Goal: Task Accomplishment & Management: Manage account settings

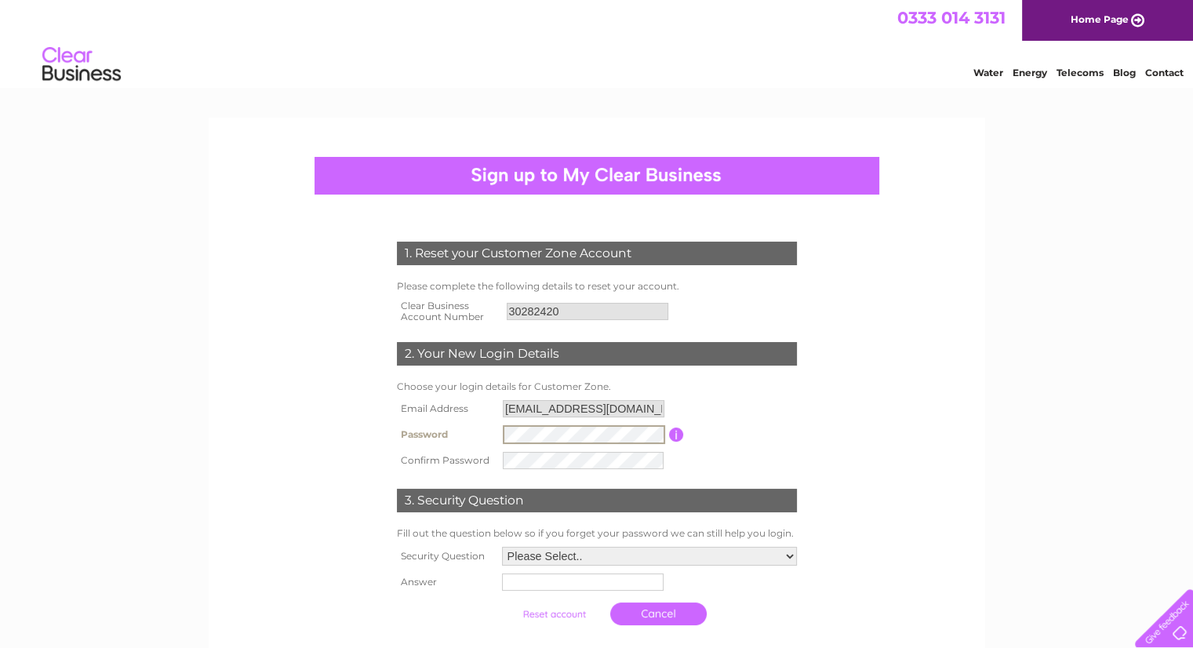
click at [0, 416] on div "1. Reset your Customer Zone Account Please complete the following details to re…" at bounding box center [596, 533] width 1193 height 831
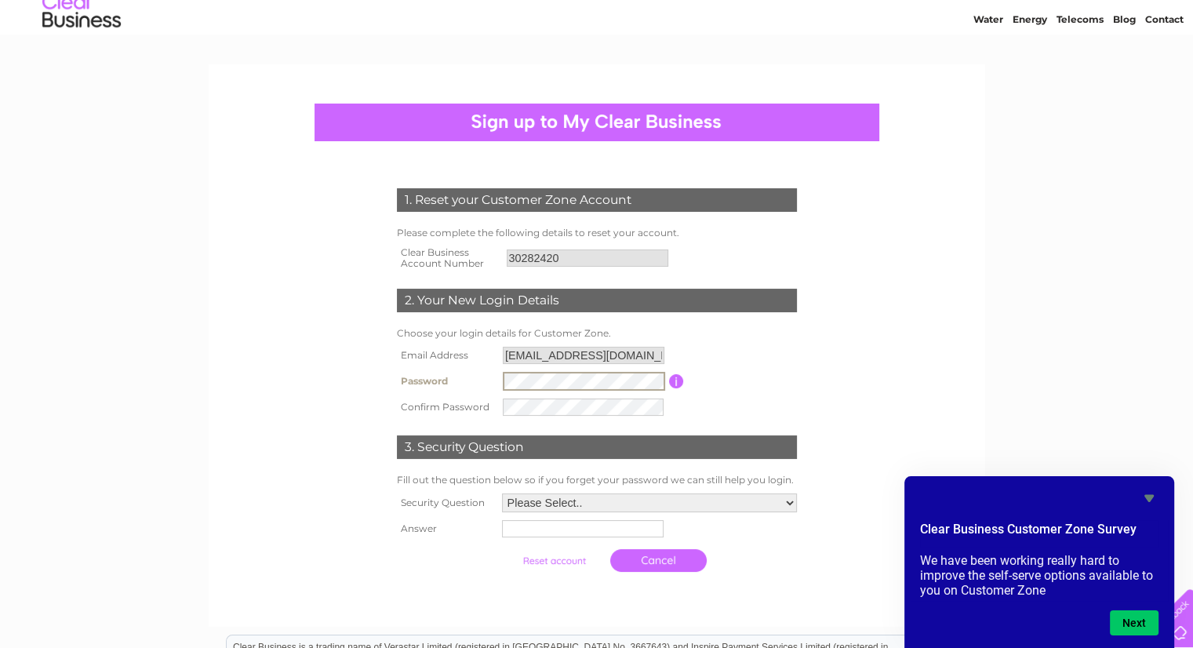
scroll to position [78, 0]
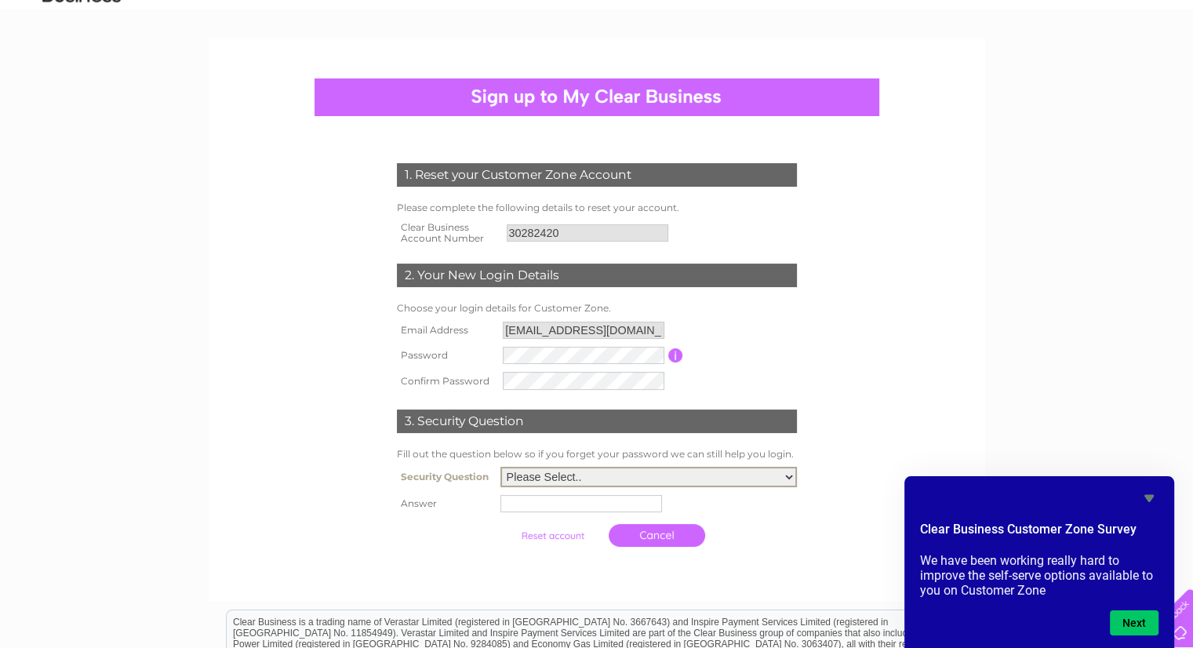
click at [581, 481] on select "Please Select.. In what town or city was your first job? In what town or city d…" at bounding box center [649, 477] width 297 height 20
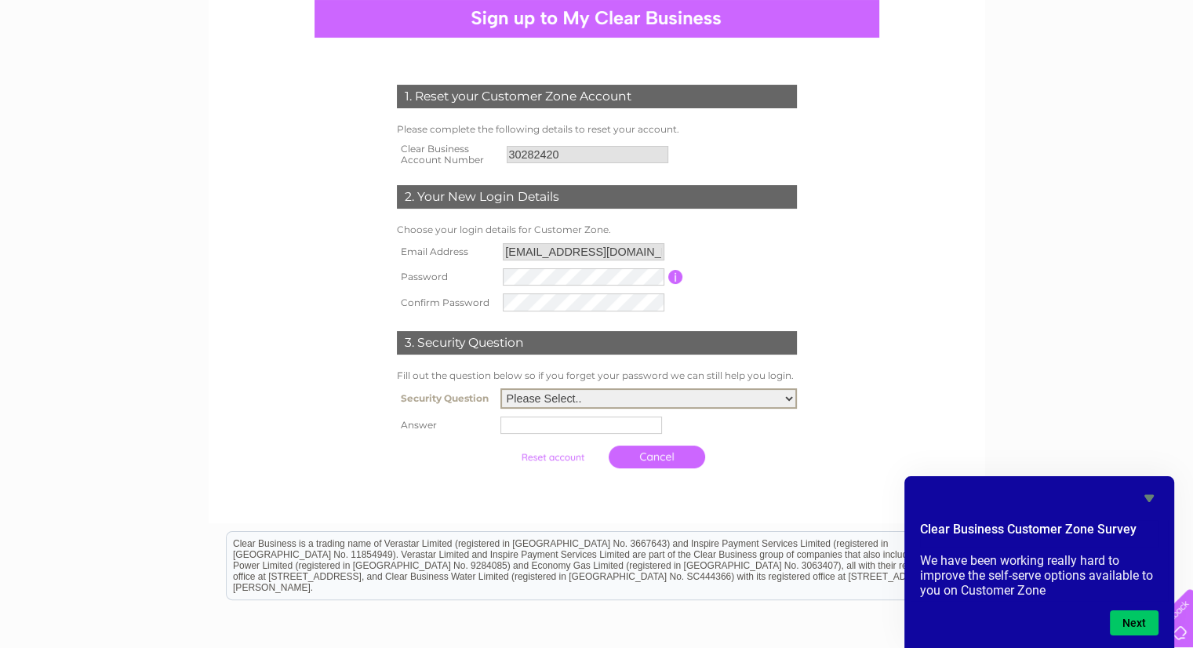
click at [644, 405] on select "Please Select.. In what town or city was your first job? In what town or city d…" at bounding box center [649, 398] width 297 height 20
select select "1"
click at [501, 389] on select "Please Select.. In what town or city was your first job? In what town or city d…" at bounding box center [649, 398] width 297 height 20
click at [624, 417] on input "text" at bounding box center [582, 425] width 162 height 17
type input "Germany"
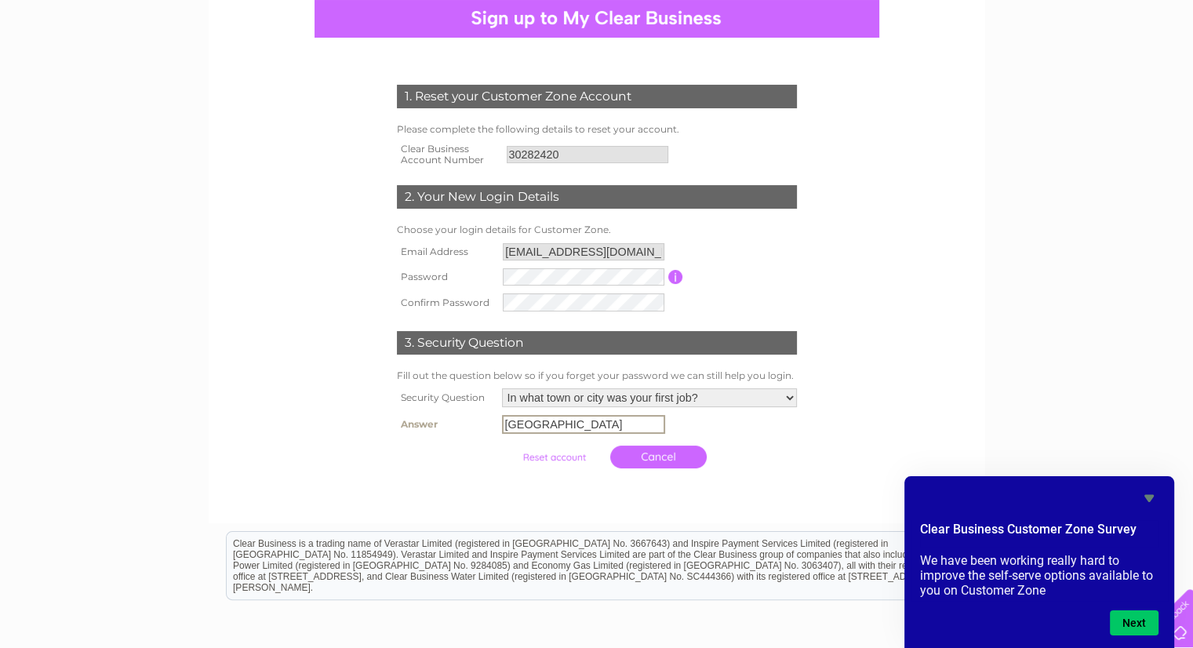
click at [559, 462] on input "submit" at bounding box center [554, 457] width 96 height 22
click at [1149, 493] on icon "Hide survey" at bounding box center [1149, 498] width 19 height 19
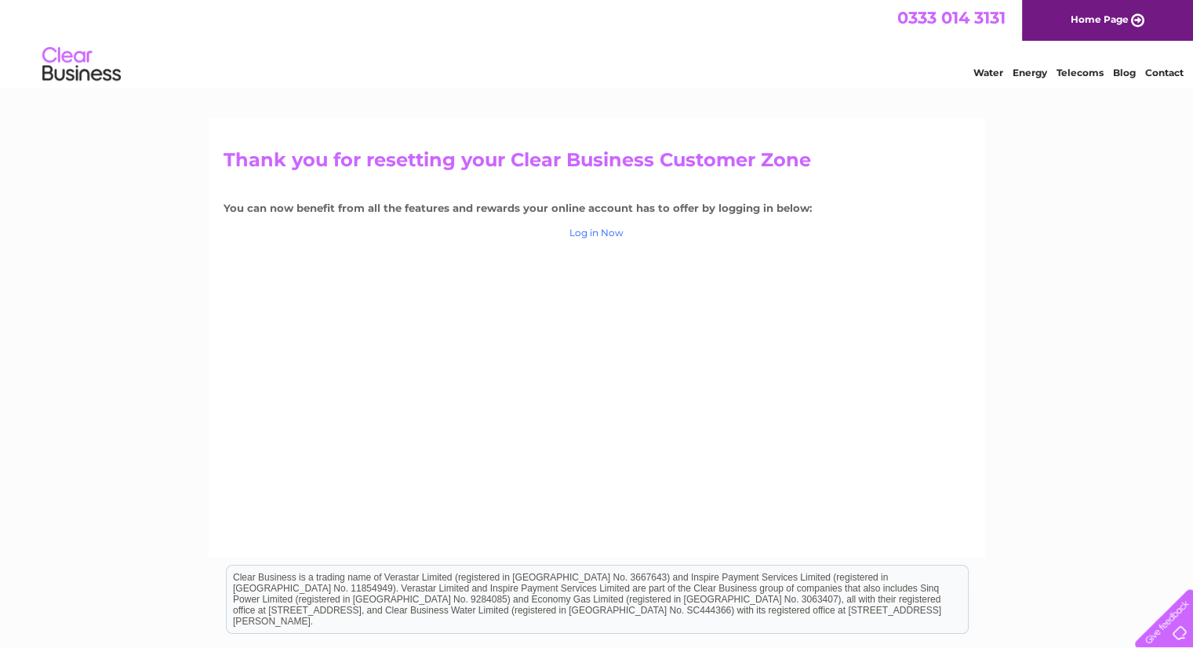
click at [593, 230] on link "Log in Now" at bounding box center [597, 233] width 54 height 12
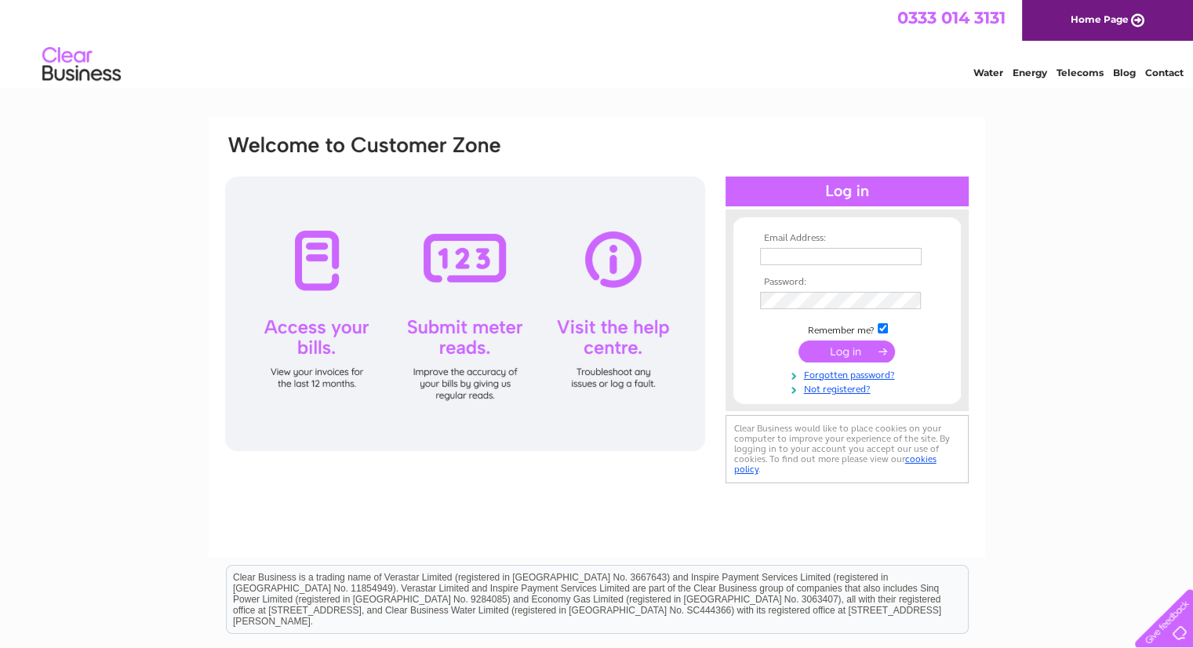
type input "office@msp-noble.co.uk"
click at [844, 355] on input "submit" at bounding box center [847, 351] width 96 height 22
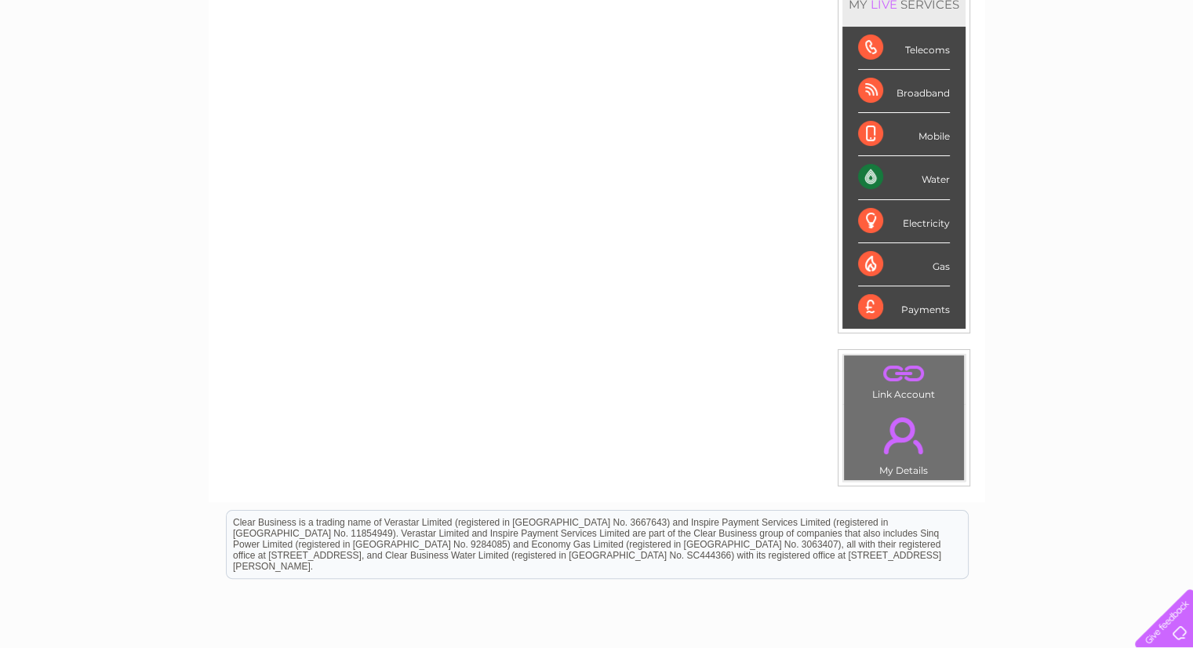
scroll to position [235, 0]
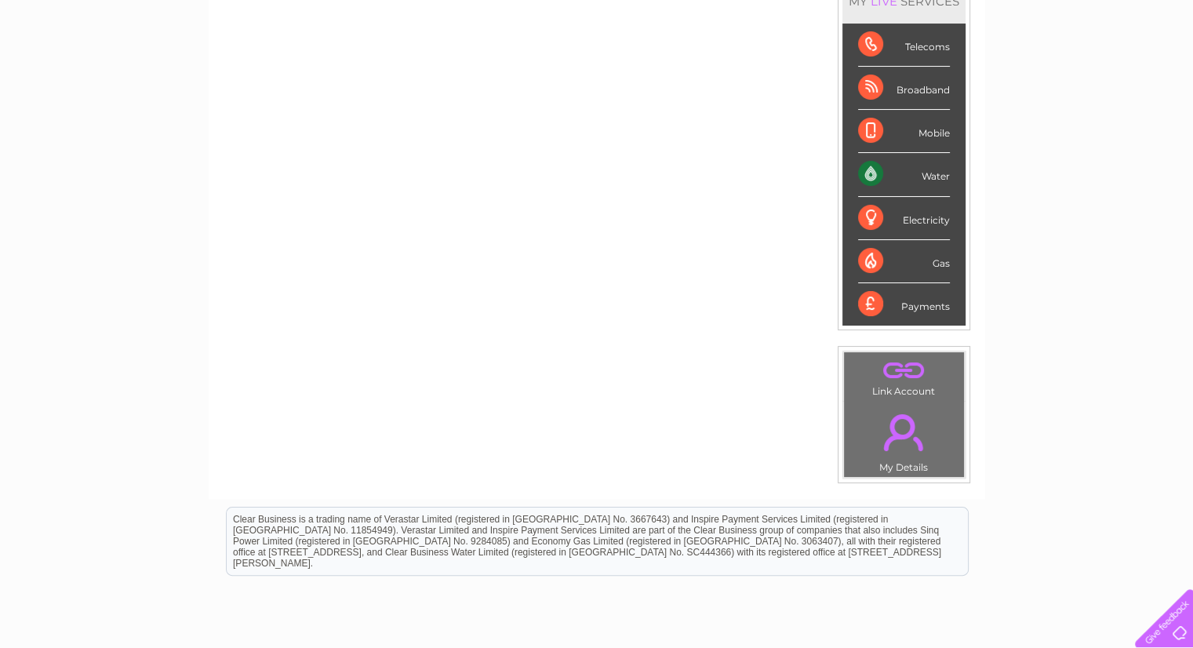
click at [935, 177] on div "Water" at bounding box center [904, 174] width 92 height 43
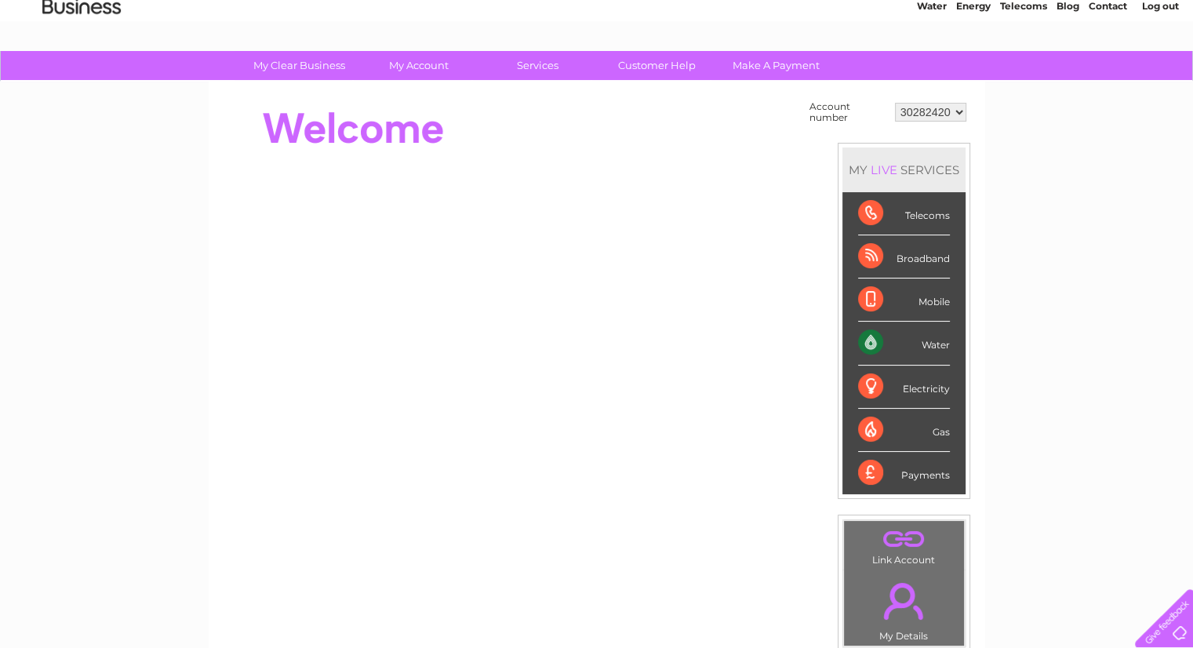
scroll to position [0, 0]
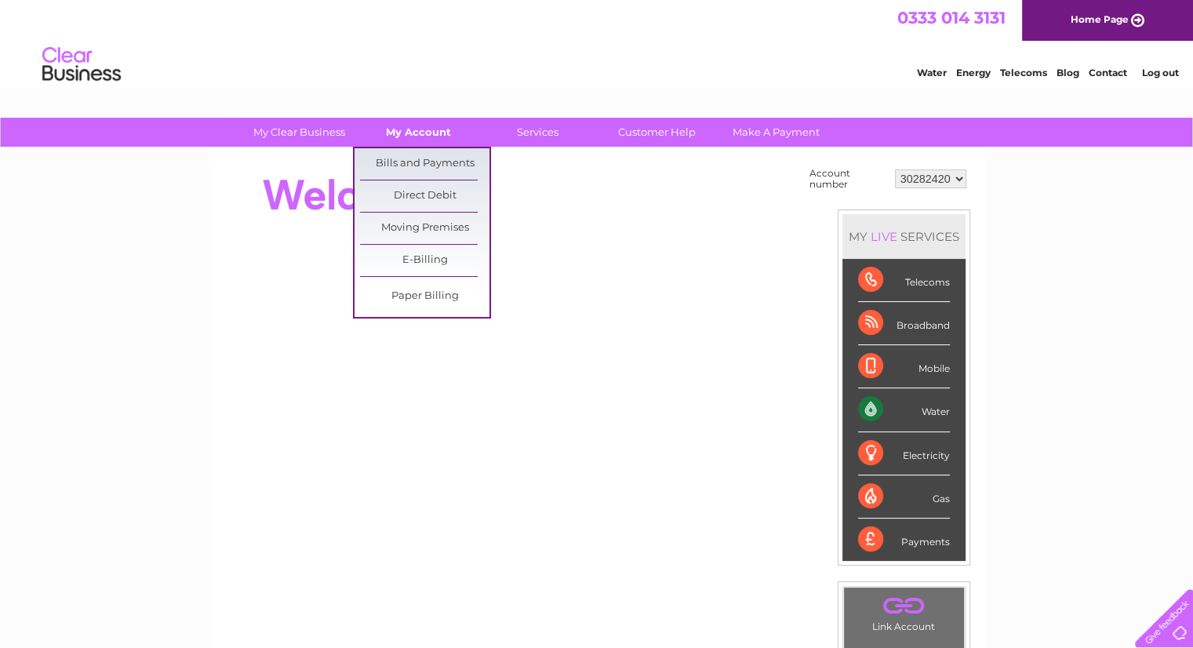
click at [430, 133] on link "My Account" at bounding box center [418, 132] width 129 height 29
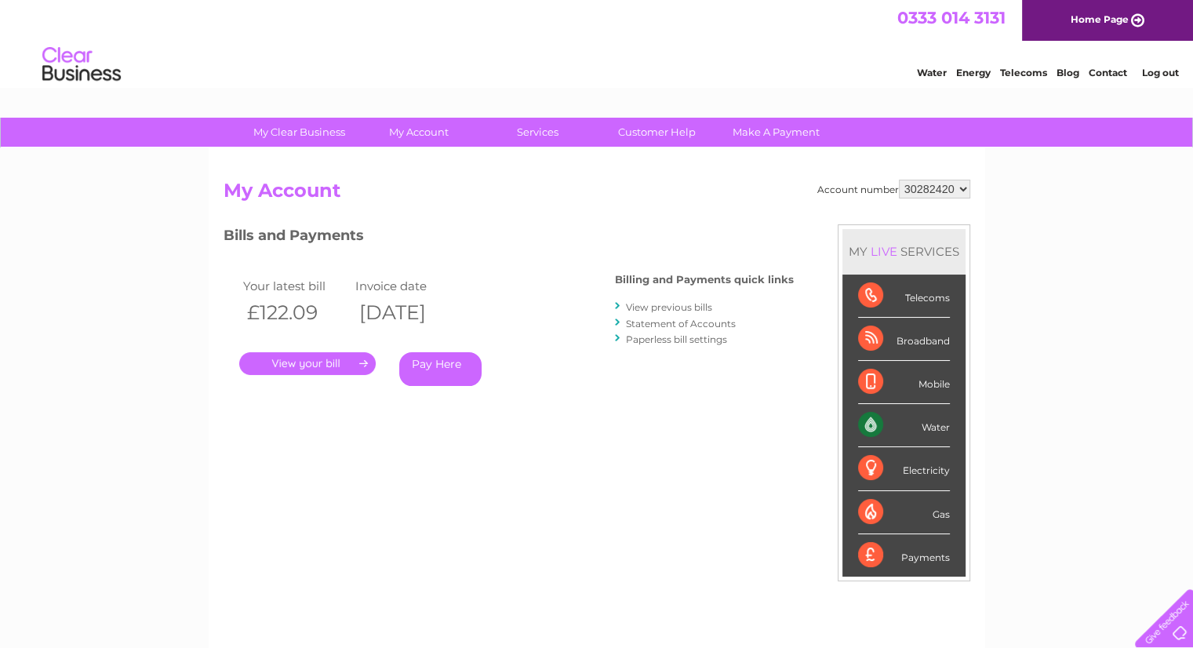
click at [336, 359] on link "." at bounding box center [307, 363] width 137 height 23
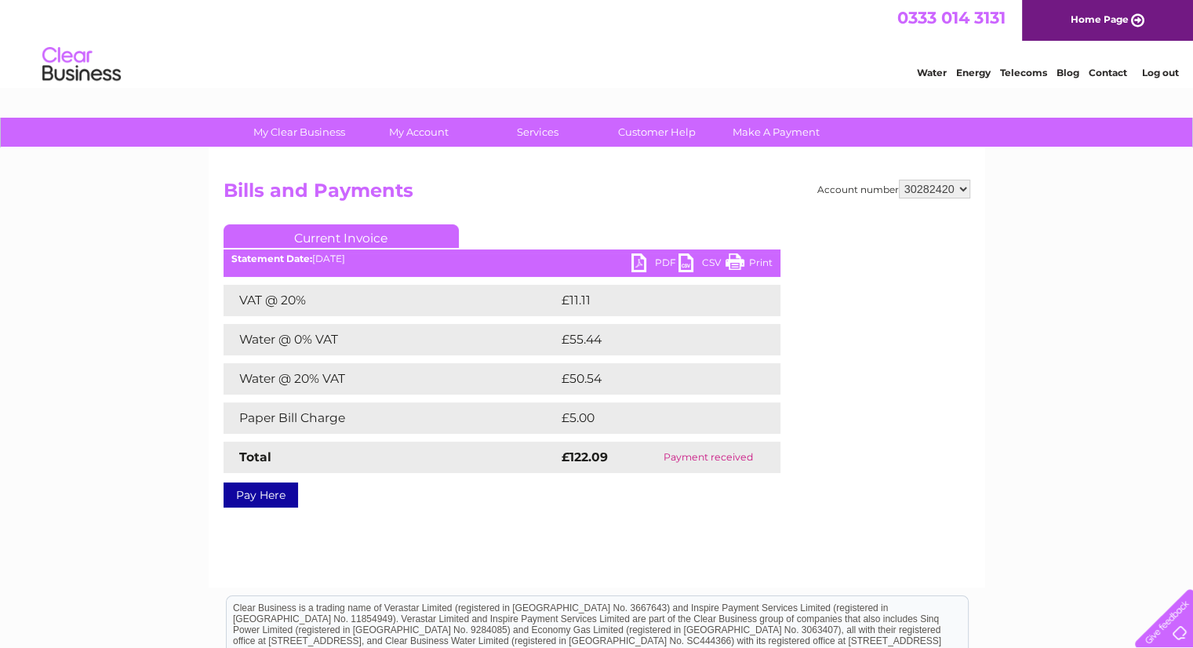
click at [747, 265] on link "Print" at bounding box center [749, 264] width 47 height 23
click at [642, 267] on link "PDF" at bounding box center [655, 264] width 47 height 23
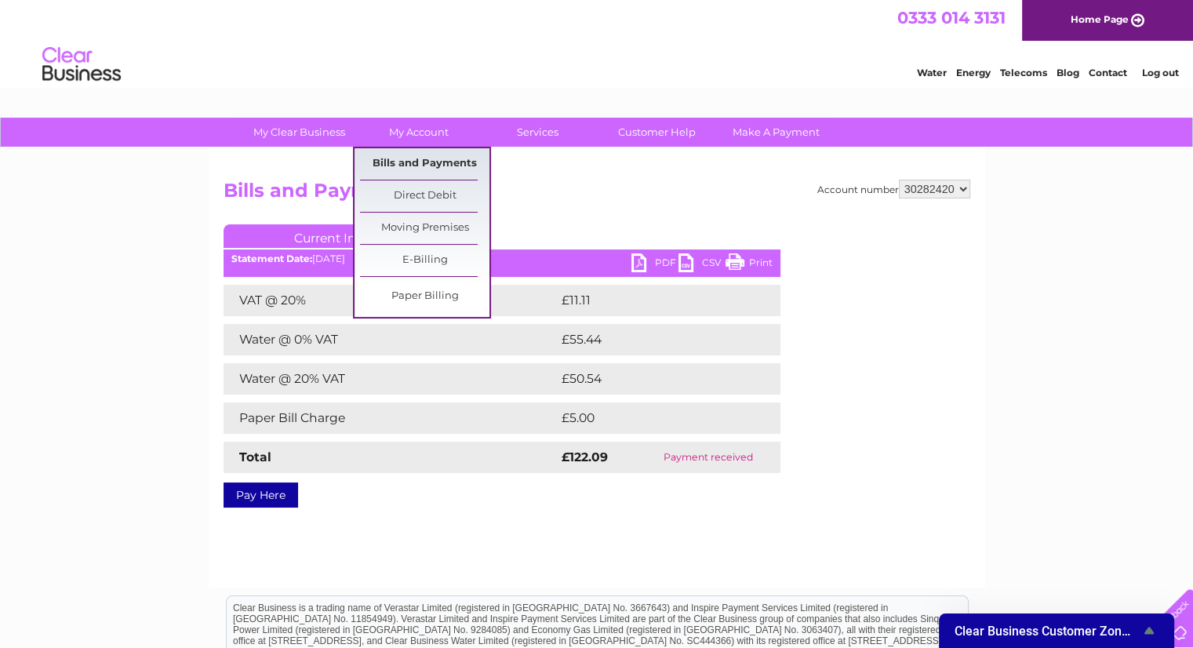
click at [471, 166] on link "Bills and Payments" at bounding box center [424, 163] width 129 height 31
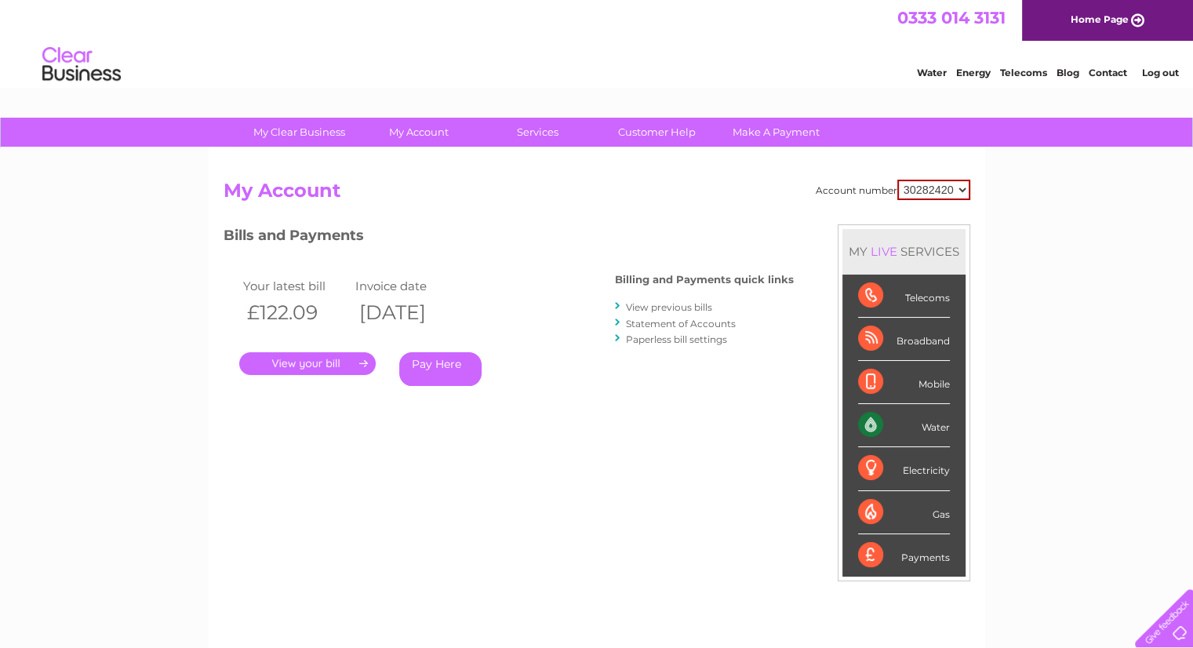
click at [678, 306] on link "View previous bills" at bounding box center [669, 307] width 86 height 12
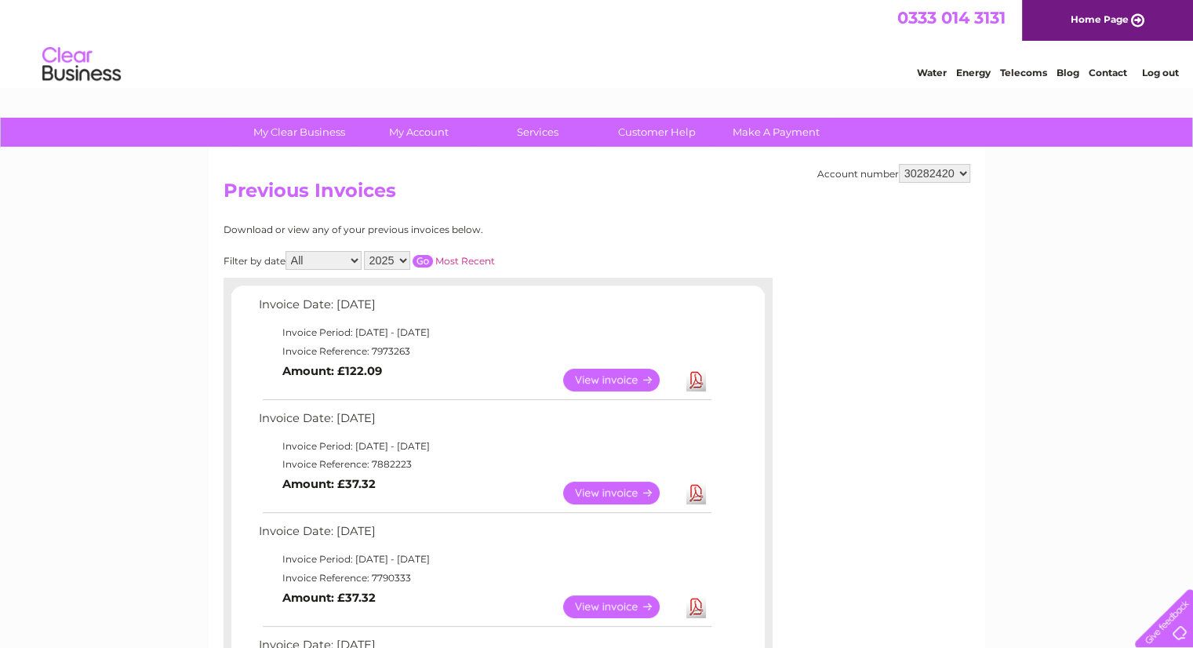
click at [958, 175] on select "30282420" at bounding box center [934, 173] width 71 height 19
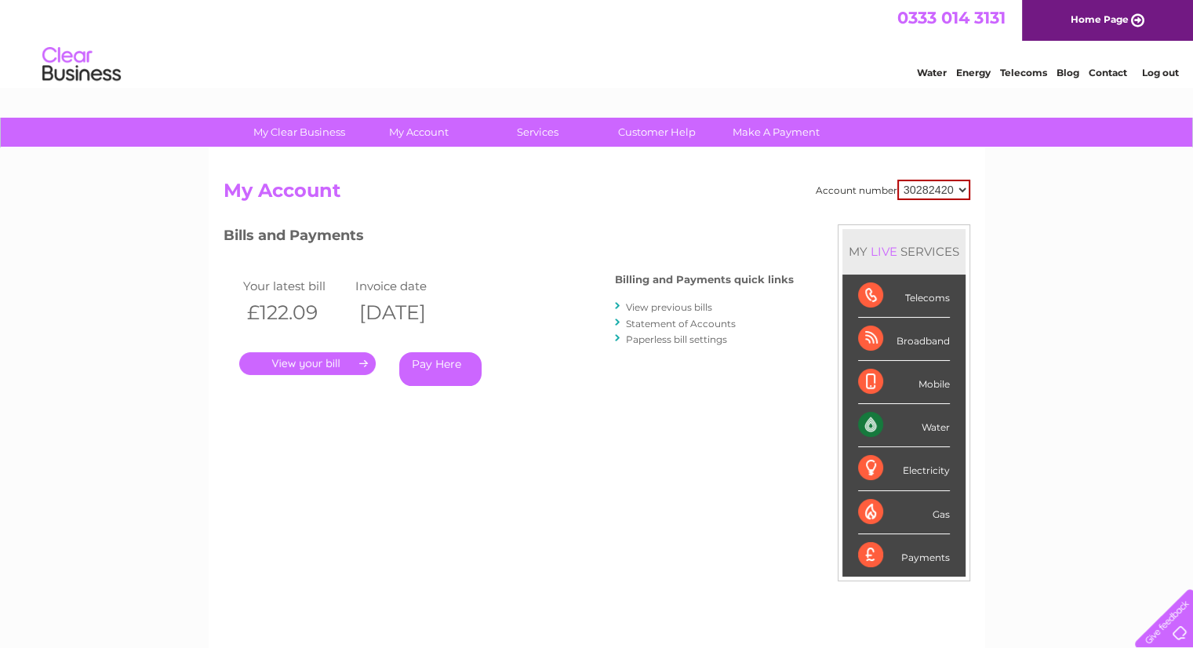
click at [711, 340] on link "Paperless bill settings" at bounding box center [676, 339] width 101 height 12
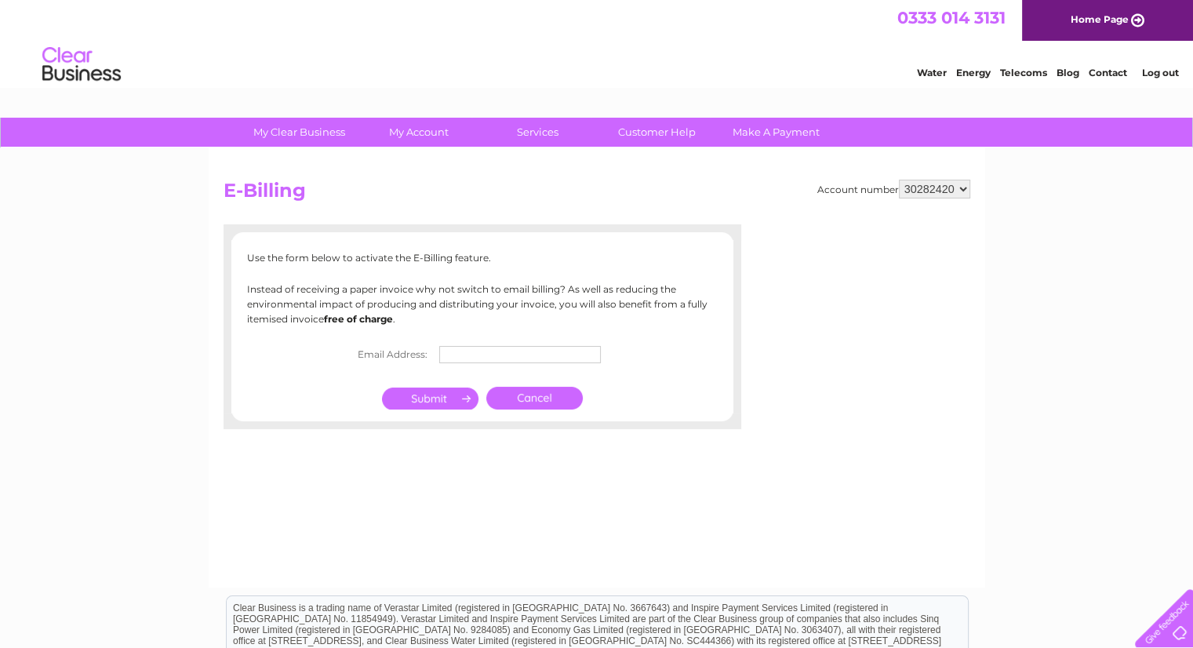
click at [546, 354] on input "text" at bounding box center [520, 354] width 162 height 17
type input "[EMAIL_ADDRESS][DOMAIN_NAME]"
click at [404, 396] on input "submit" at bounding box center [430, 399] width 96 height 22
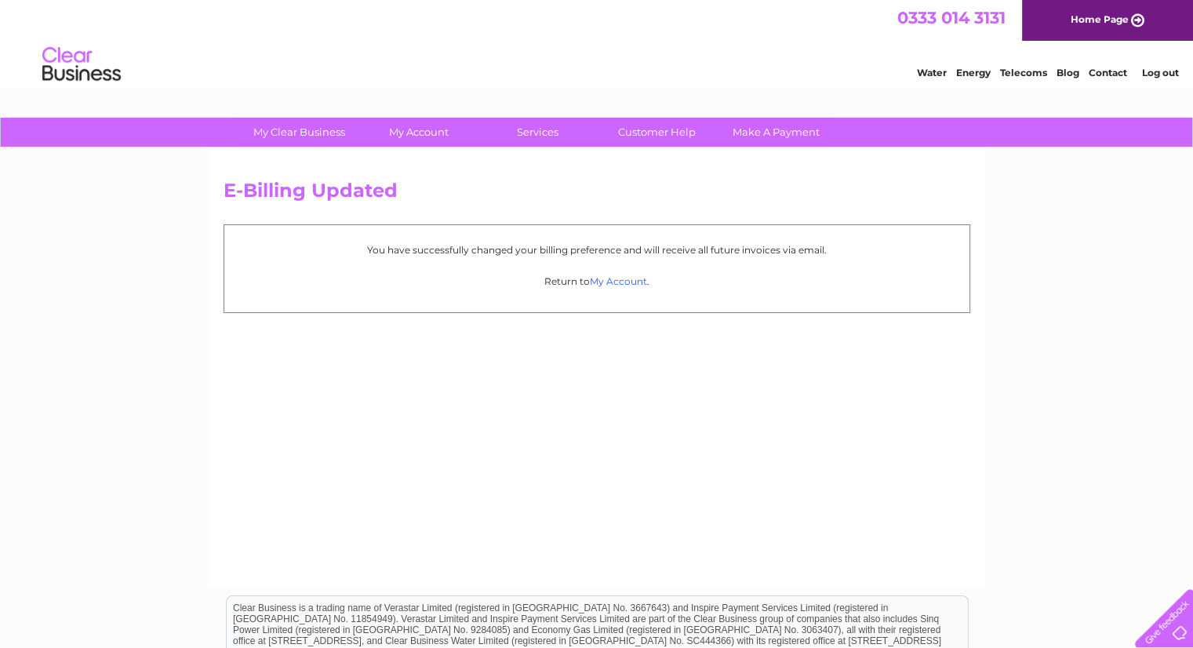
click at [629, 279] on link "My Account" at bounding box center [618, 281] width 57 height 12
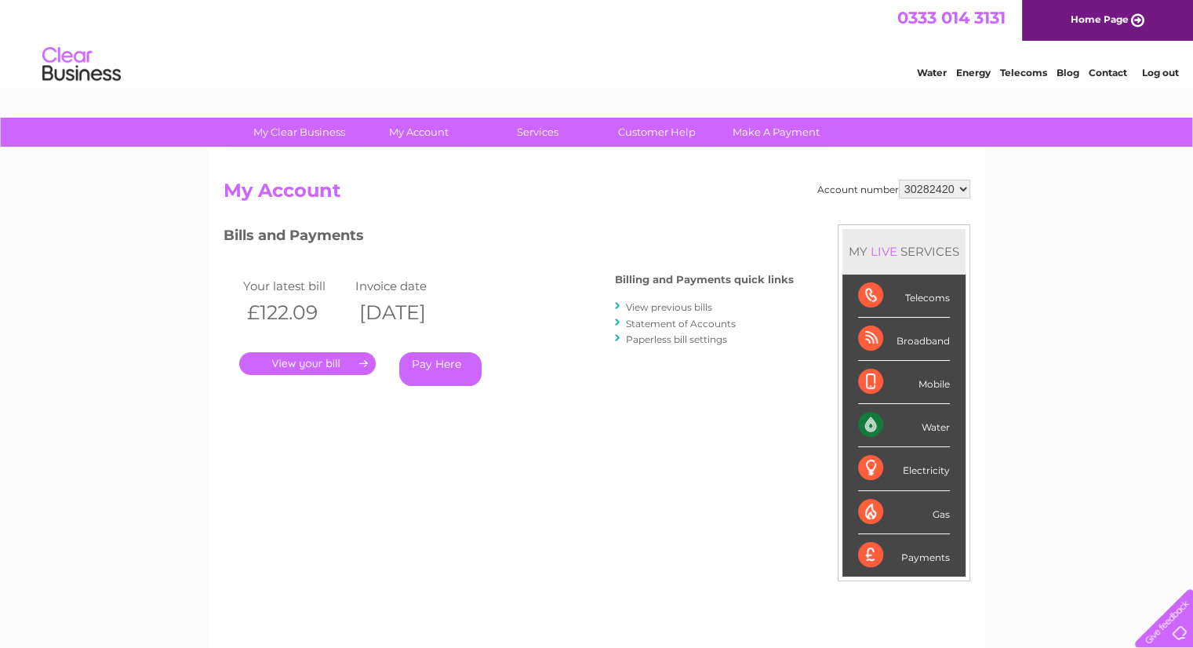
click at [683, 305] on link "View previous bills" at bounding box center [669, 307] width 86 height 12
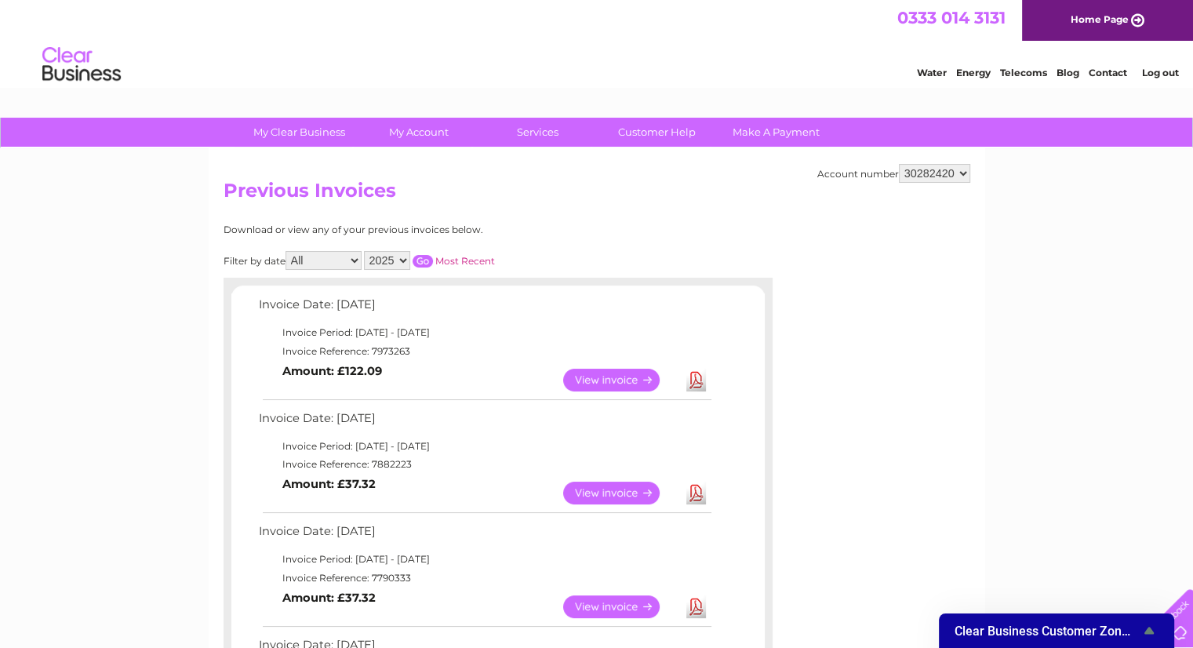
click at [1162, 77] on link "Log out" at bounding box center [1159, 73] width 37 height 12
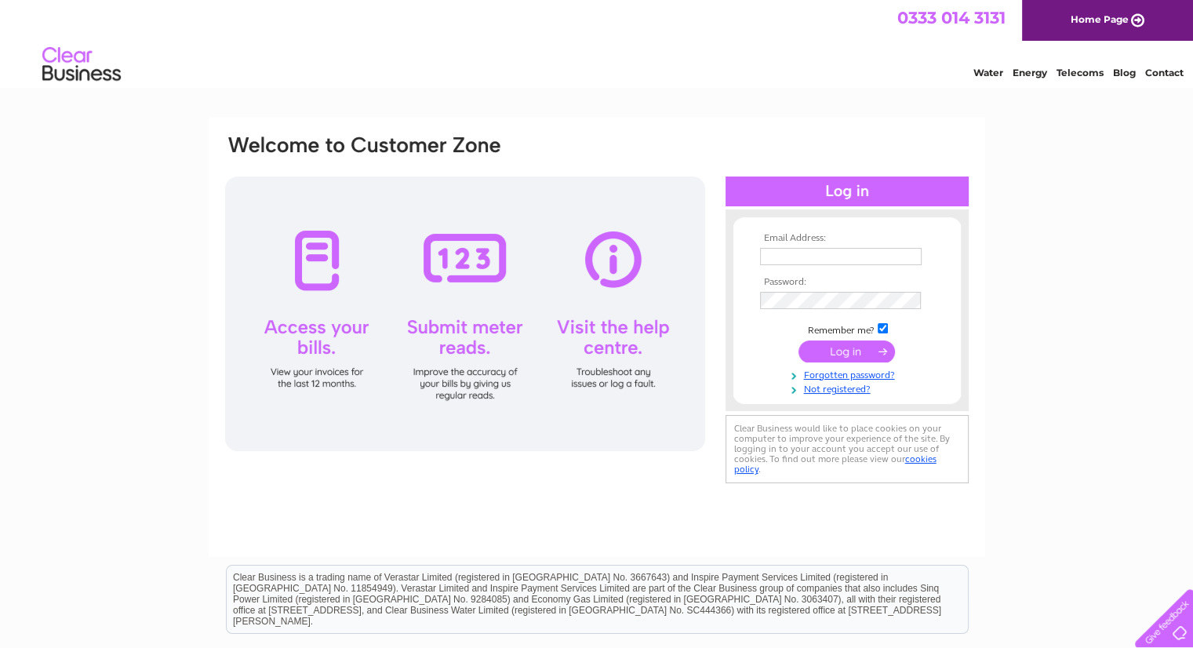
type input "[EMAIL_ADDRESS][DOMAIN_NAME]"
click at [181, 334] on div "Email Address: [EMAIL_ADDRESS][DOMAIN_NAME] Password: Forgotten password?" at bounding box center [596, 472] width 1193 height 708
